Goal: Navigation & Orientation: Find specific page/section

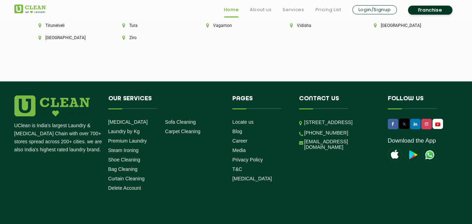
scroll to position [1986, 0]
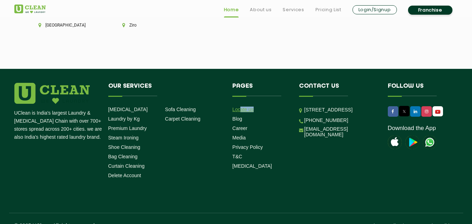
drag, startPoint x: 240, startPoint y: 100, endPoint x: 240, endPoint y: 96, distance: 3.5
click at [240, 106] on li "Locate us" at bounding box center [260, 109] width 56 height 7
click at [243, 107] on link "Locate us" at bounding box center [242, 110] width 21 height 6
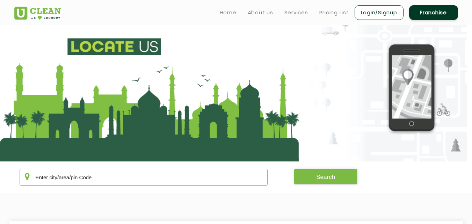
click at [109, 174] on input "text" at bounding box center [144, 177] width 249 height 17
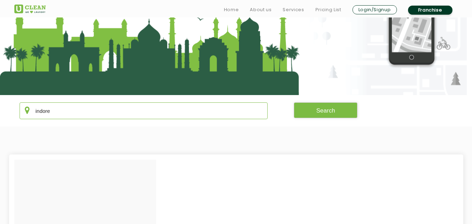
scroll to position [135, 0]
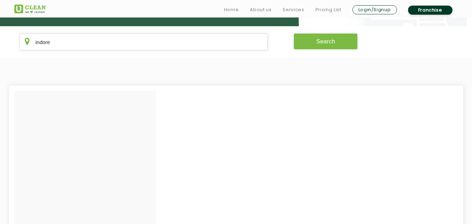
click at [331, 42] on button "Search" at bounding box center [326, 42] width 64 height 16
click at [105, 46] on input "indore" at bounding box center [144, 42] width 249 height 17
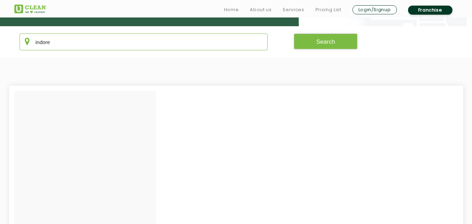
click at [105, 46] on input "indore" at bounding box center [144, 42] width 249 height 17
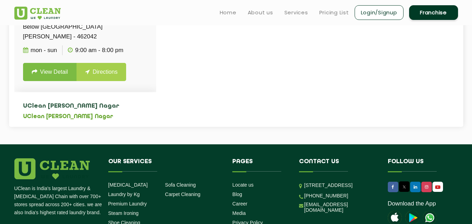
scroll to position [41, 0]
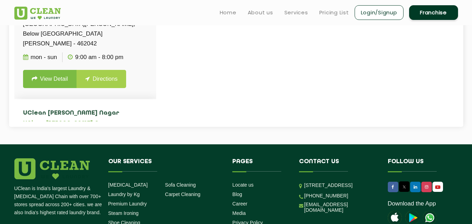
type input "bhop"
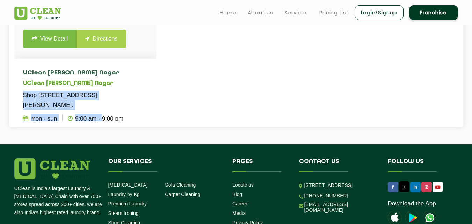
drag, startPoint x: 94, startPoint y: 107, endPoint x: 102, endPoint y: 120, distance: 15.7
click at [102, 120] on li "UClean [PERSON_NAME] Nagar [STREET_ADDRESS][PERSON_NAME][PERSON_NAME]. Mon - Su…" at bounding box center [85, 110] width 142 height 102
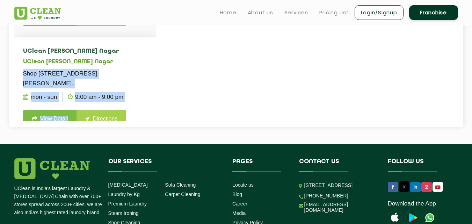
scroll to position [111, 0]
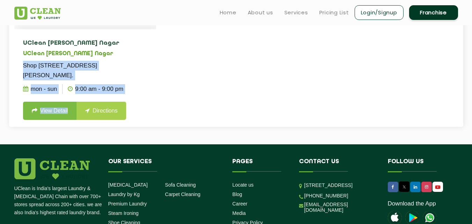
click at [112, 102] on link "Directions" at bounding box center [102, 111] width 50 height 18
click at [56, 102] on link "View Detail" at bounding box center [50, 111] width 54 height 18
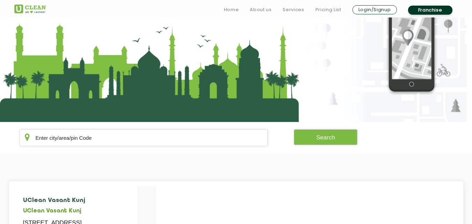
scroll to position [54, 0]
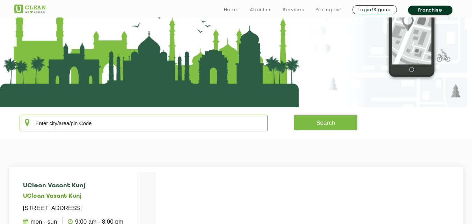
click at [107, 118] on input "text" at bounding box center [144, 123] width 249 height 17
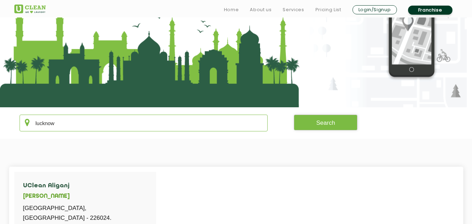
type input "lucknow"
click at [332, 125] on button "Search" at bounding box center [326, 123] width 64 height 16
click at [331, 123] on button "Search" at bounding box center [326, 123] width 64 height 16
click at [323, 117] on button "Search" at bounding box center [326, 123] width 64 height 16
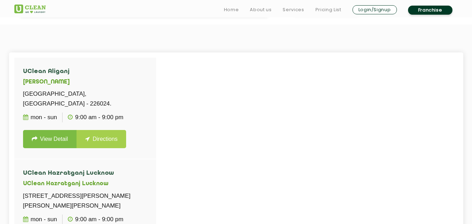
scroll to position [170, 0]
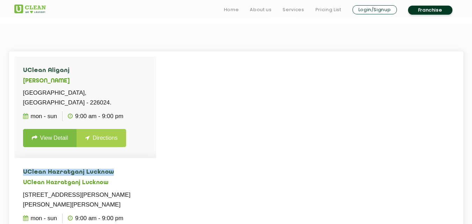
drag, startPoint x: 154, startPoint y: 146, endPoint x: 154, endPoint y: 159, distance: 13.6
click at [154, 159] on div "UClean Aliganj [GEOGRAPHIC_DATA], [GEOGRAPHIC_DATA] - 226024. Mon - Sun 9:00 AM…" at bounding box center [85, 169] width 142 height 224
click at [154, 159] on li "UClean Hazratganj [GEOGRAPHIC_DATA] UClean Hazratganj Lucknow Zone 1, [PERSON_N…" at bounding box center [85, 209] width 142 height 102
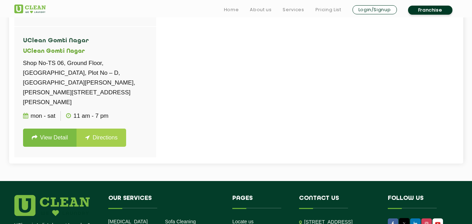
scroll to position [295, 0]
